Goal: Task Accomplishment & Management: Manage account settings

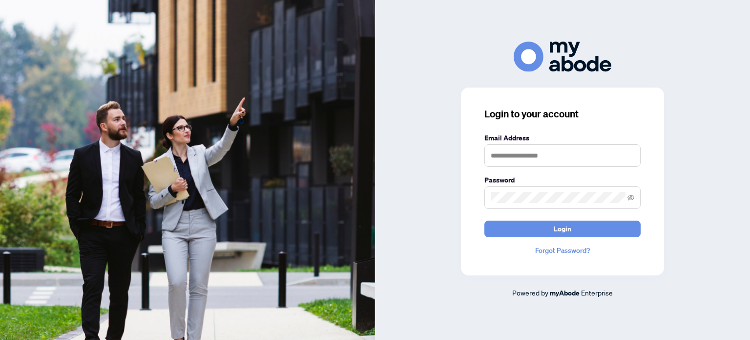
click at [537, 140] on label "Email Address" at bounding box center [563, 137] width 156 height 11
click at [539, 156] on input "text" at bounding box center [563, 155] width 156 height 22
type input "**********"
click at [485, 220] on button "Login" at bounding box center [563, 228] width 156 height 17
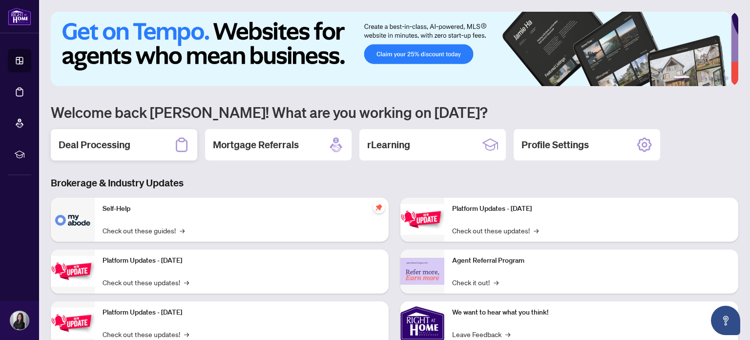
click at [135, 135] on div "Deal Processing" at bounding box center [124, 144] width 147 height 31
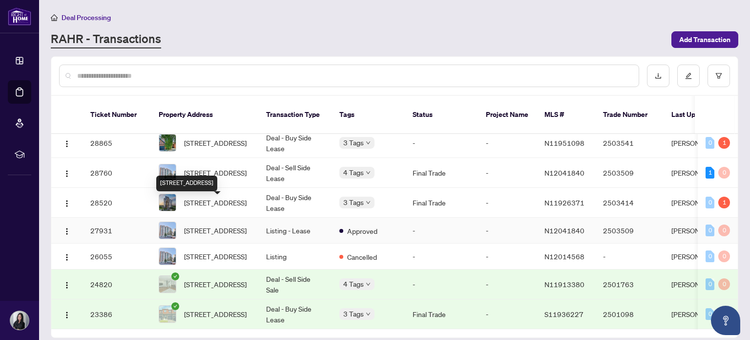
scroll to position [244, 0]
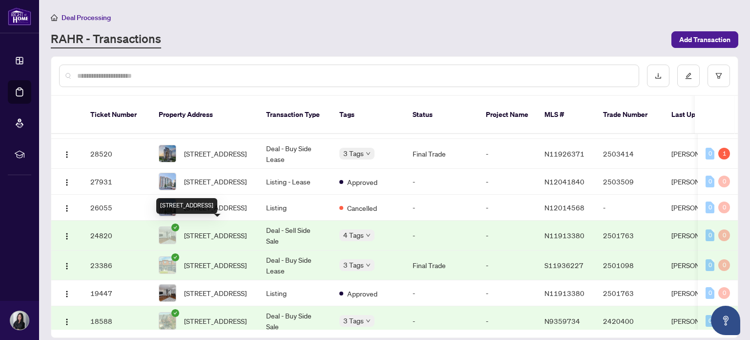
click at [217, 230] on span "[STREET_ADDRESS]" at bounding box center [215, 235] width 63 height 11
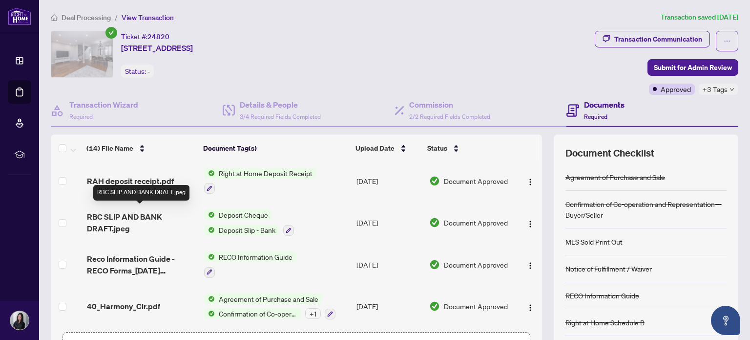
scroll to position [69, 0]
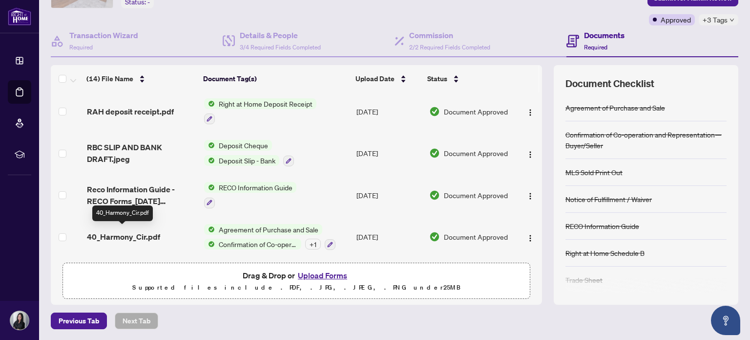
click at [139, 235] on span "40_Harmony_Cir.pdf" at bounding box center [123, 237] width 73 height 12
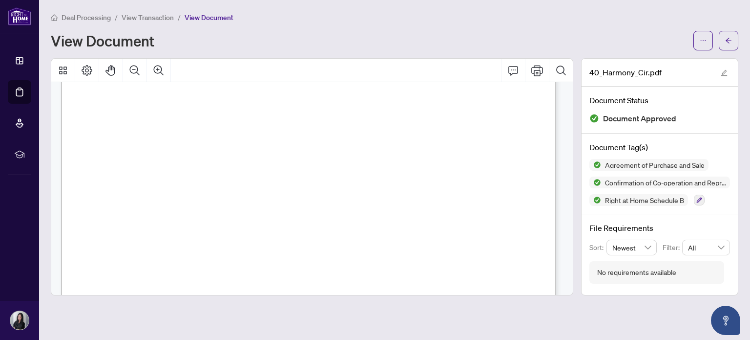
scroll to position [1710, 0]
